Goal: Find specific page/section: Find specific page/section

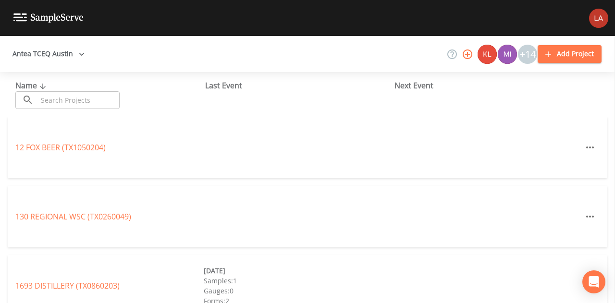
click at [45, 54] on button "Antea TCEQ Austin" at bounding box center [49, 54] width 80 height 18
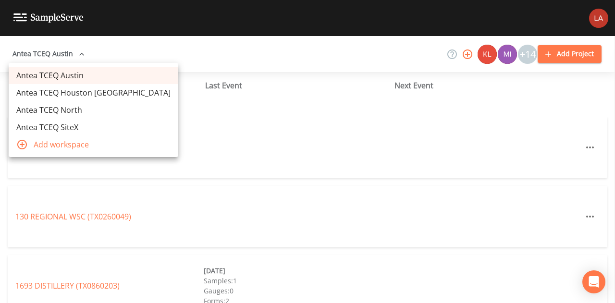
click at [58, 90] on link "Antea TCEQ Houston [GEOGRAPHIC_DATA]" at bounding box center [94, 92] width 170 height 17
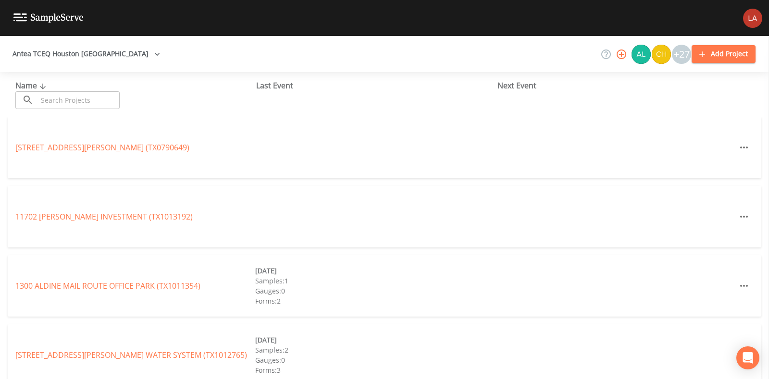
click at [69, 105] on input "text" at bounding box center [78, 100] width 82 height 18
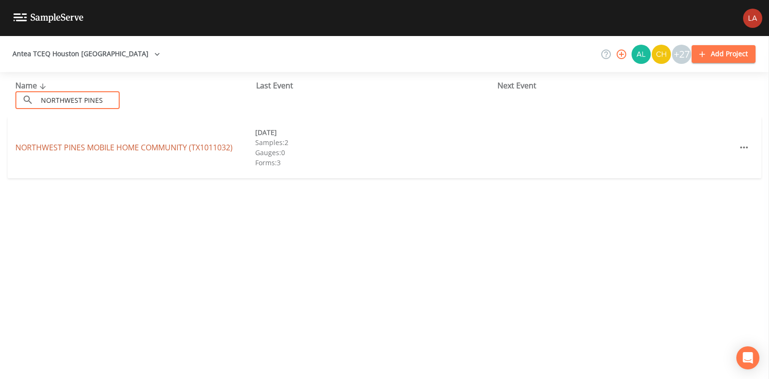
type input "NORTHWEST PINES"
click at [50, 148] on link "NORTHWEST PINES MOBILE HOME COMMUNITY (TX1011032)" at bounding box center [123, 147] width 217 height 11
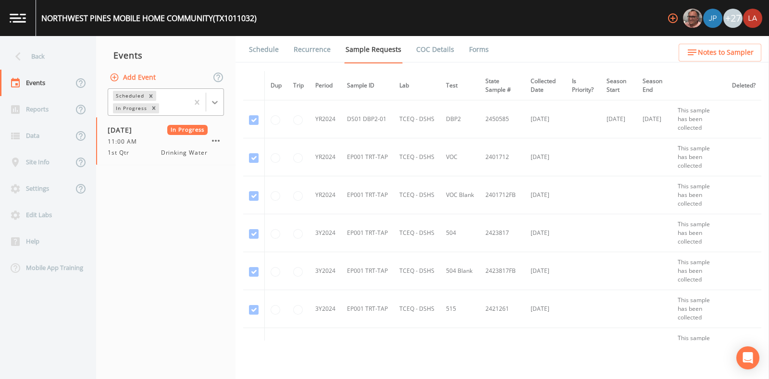
click at [218, 105] on icon at bounding box center [215, 103] width 10 height 10
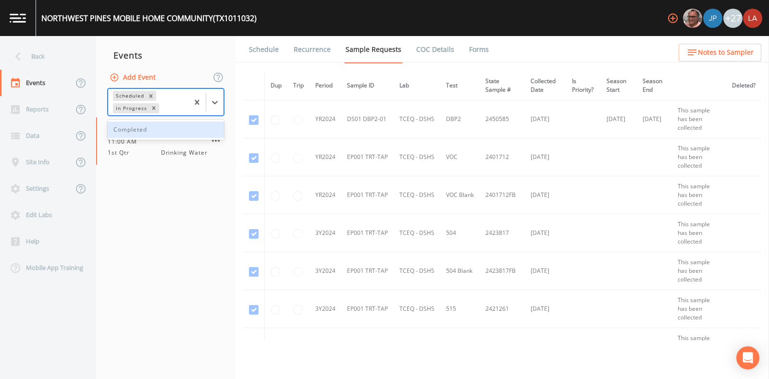
click at [130, 132] on div "Completed" at bounding box center [166, 130] width 116 height 16
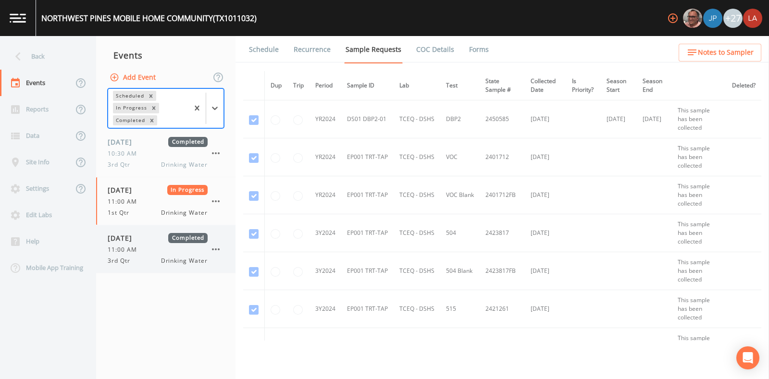
click at [158, 244] on div "09/19/2025 Completed 11:00 AM 3rd Qtr Drinking Water" at bounding box center [158, 249] width 100 height 32
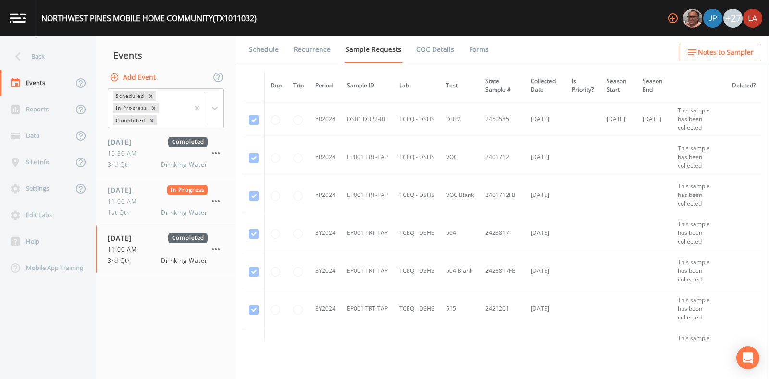
click at [271, 51] on link "Schedule" at bounding box center [263, 49] width 33 height 27
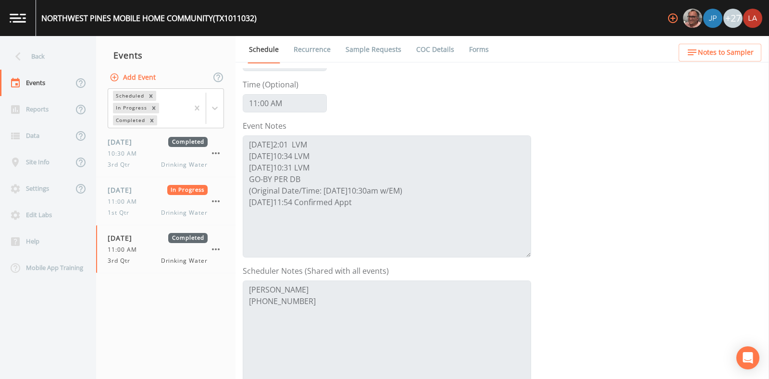
scroll to position [57, 0]
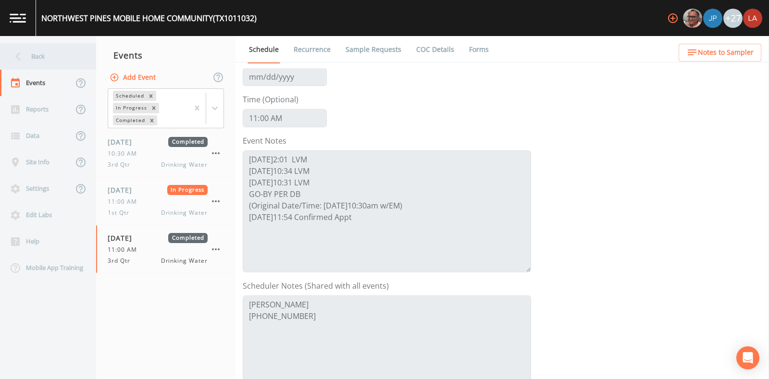
click at [52, 62] on div "Back" at bounding box center [43, 56] width 86 height 26
